Goal: Navigation & Orientation: Find specific page/section

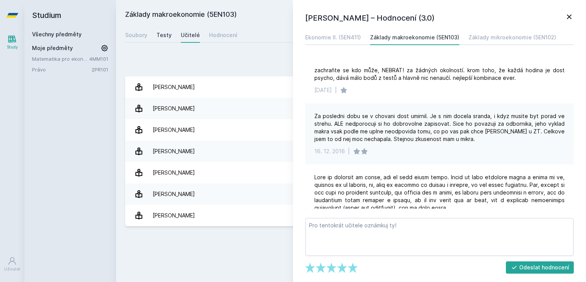
click at [163, 34] on div "Testy" at bounding box center [164, 35] width 15 height 8
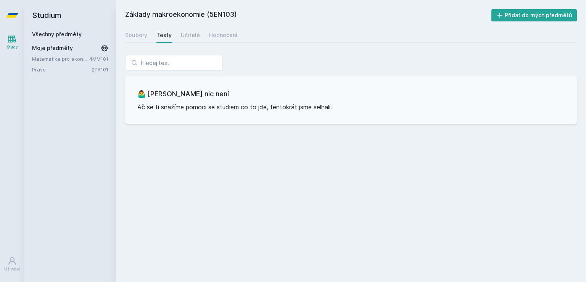
click at [66, 36] on link "Všechny předměty" at bounding box center [57, 34] width 50 height 6
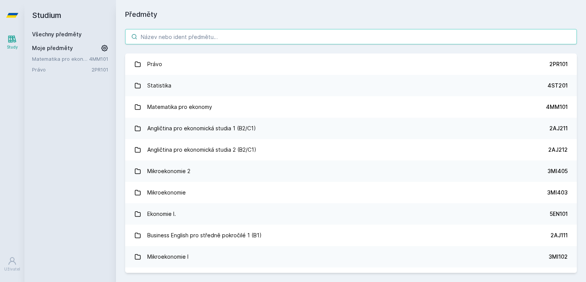
click at [168, 32] on input "search" at bounding box center [351, 36] width 452 height 15
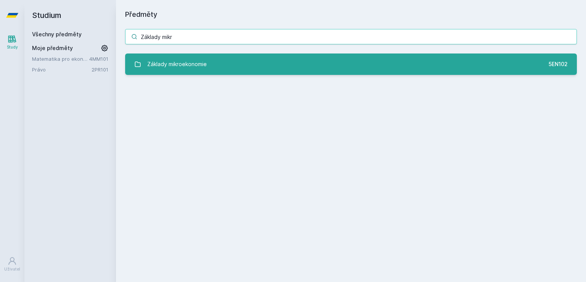
type input "Základy mikr"
click at [218, 71] on link "Základy mikroekonomie 5EN102" at bounding box center [351, 63] width 452 height 21
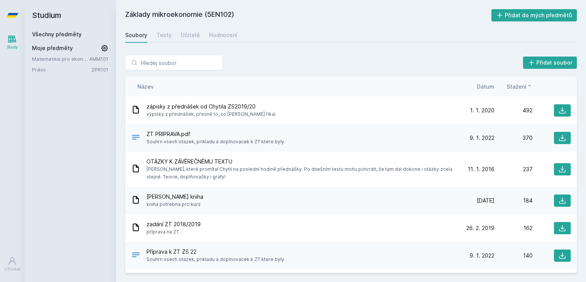
click at [489, 85] on span "Datum" at bounding box center [486, 86] width 18 height 8
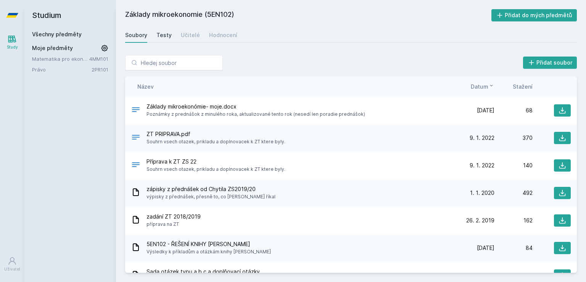
click at [163, 30] on link "Testy" at bounding box center [164, 34] width 15 height 15
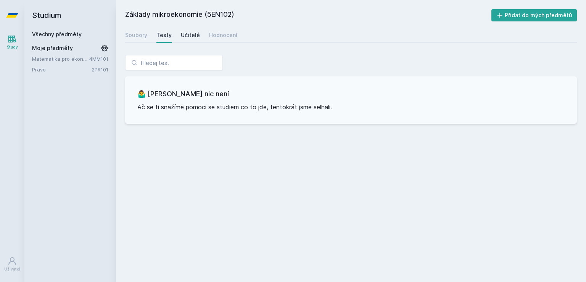
click at [188, 33] on div "Učitelé" at bounding box center [190, 35] width 19 height 8
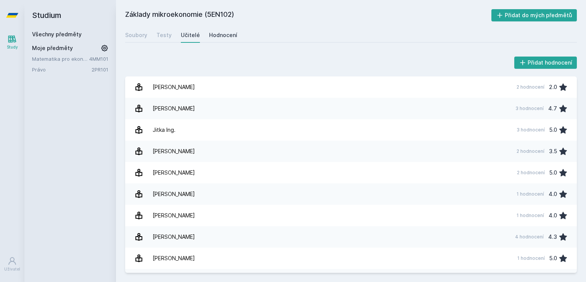
click at [221, 32] on div "Hodnocení" at bounding box center [223, 35] width 28 height 8
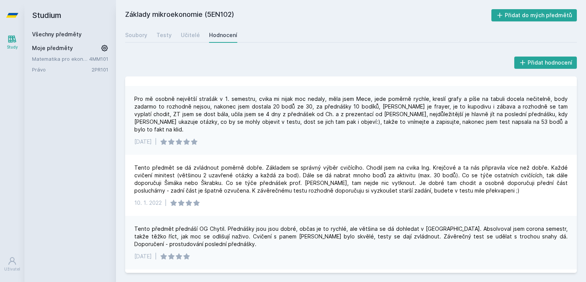
scroll to position [36, 0]
click at [160, 37] on div "Testy" at bounding box center [164, 35] width 15 height 8
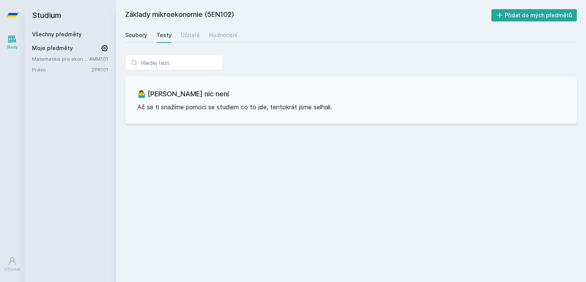
click at [132, 34] on div "Soubory" at bounding box center [136, 35] width 22 height 8
